Goal: Find specific page/section: Find specific page/section

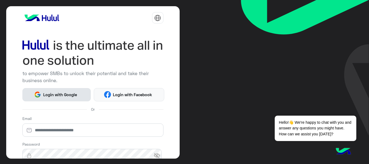
click at [79, 99] on button "Login with Google" at bounding box center [56, 94] width 69 height 13
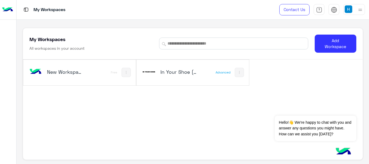
click at [172, 76] on div "In Your Shoe (IYS)" at bounding box center [173, 73] width 62 height 16
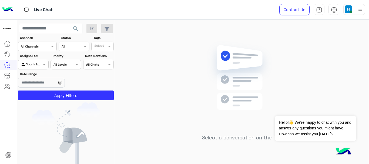
click at [345, 10] on img at bounding box center [349, 9] width 8 height 8
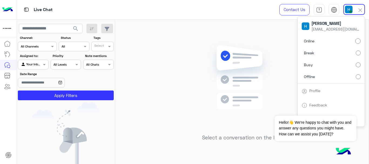
click at [177, 36] on div "Select a conversation on the left" at bounding box center [242, 93] width 254 height 146
